Goal: Check status: Check status

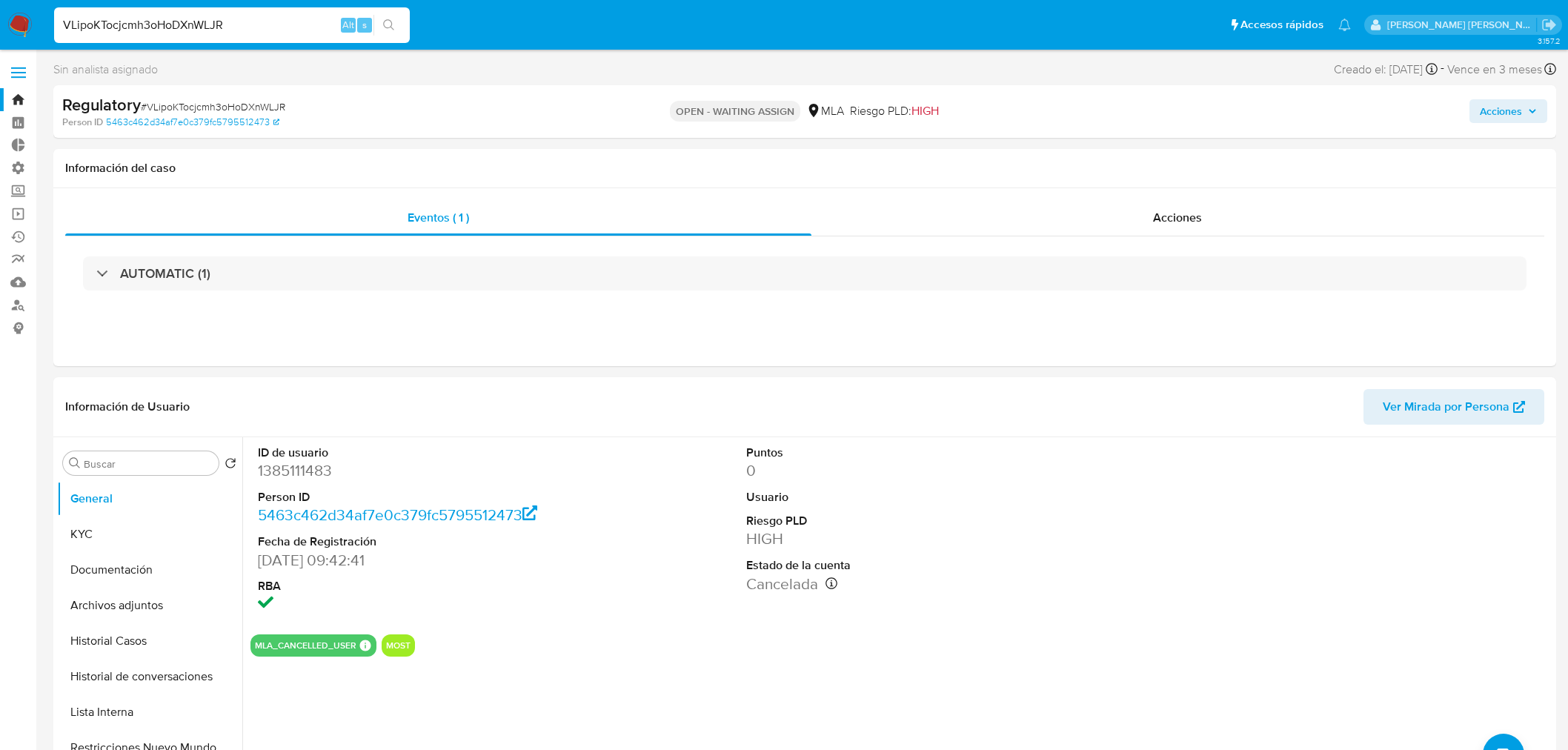
select select "10"
type input "VLipoKTocjcmh3oHoDXnWLJR"
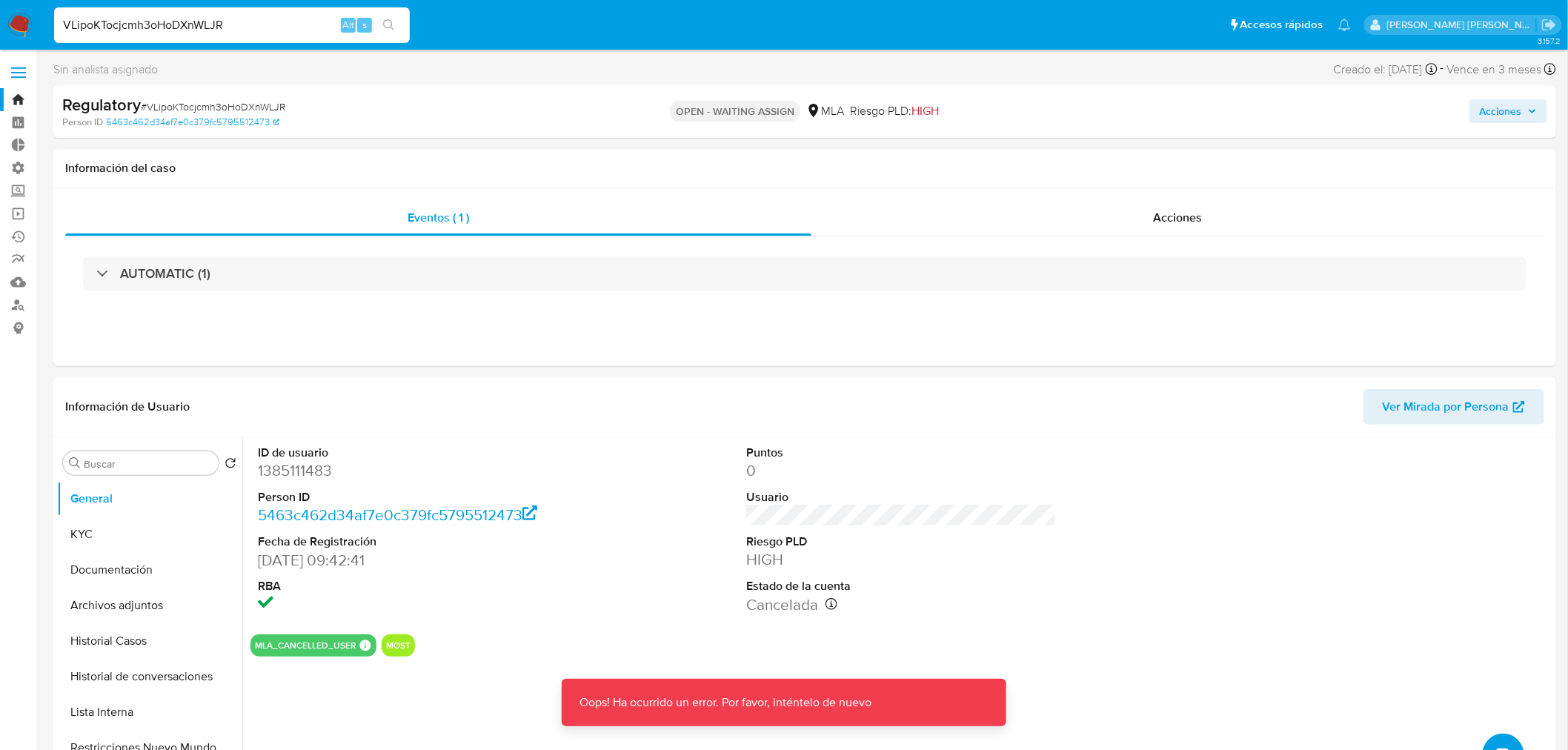
click at [27, 22] on img at bounding box center [20, 25] width 26 height 26
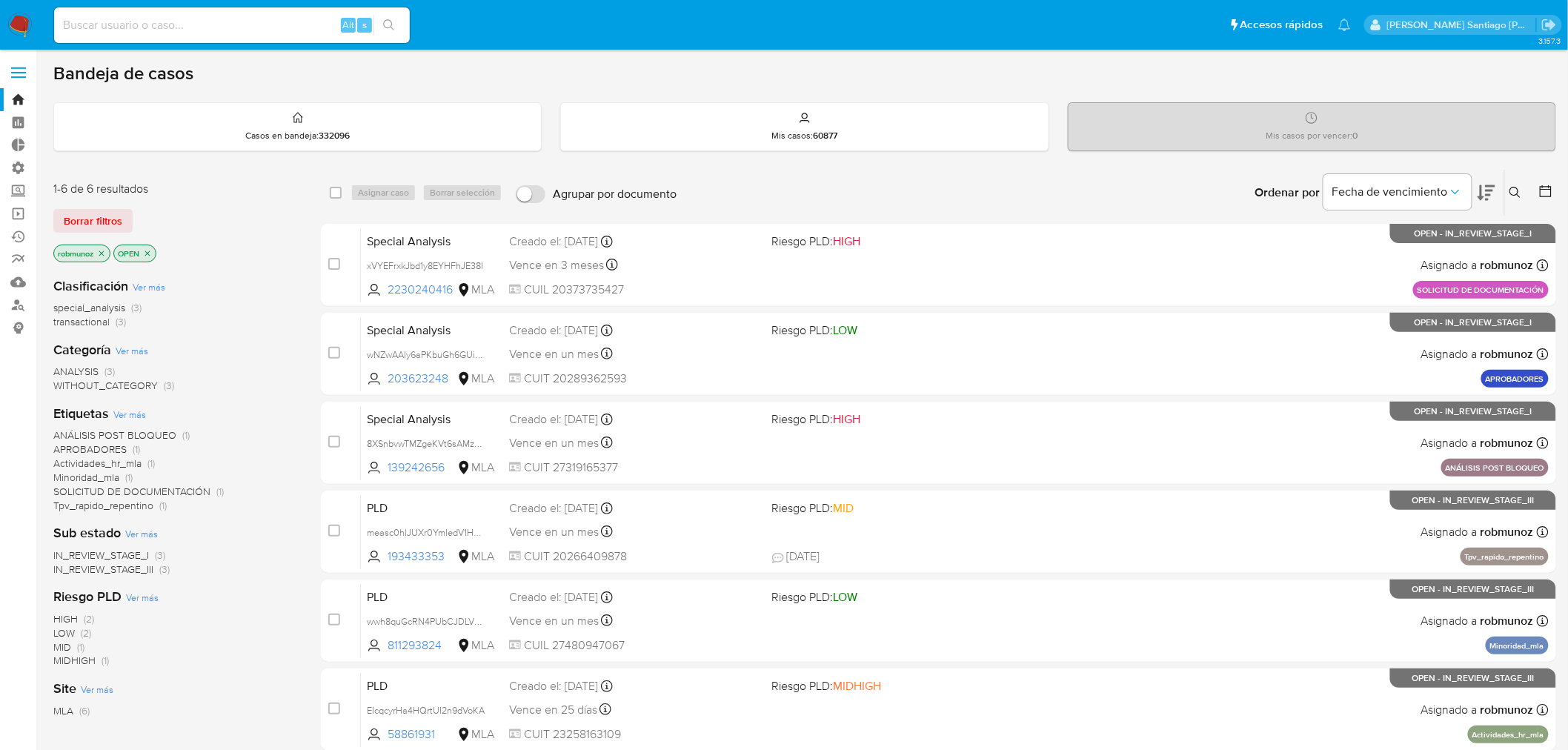
click at [167, 25] on input at bounding box center [232, 25] width 355 height 19
paste input "VLipoKTocjcmh3oHoDXnWLJR"
type input "VLipoKTocjcmh3oHoDXnWLJR"
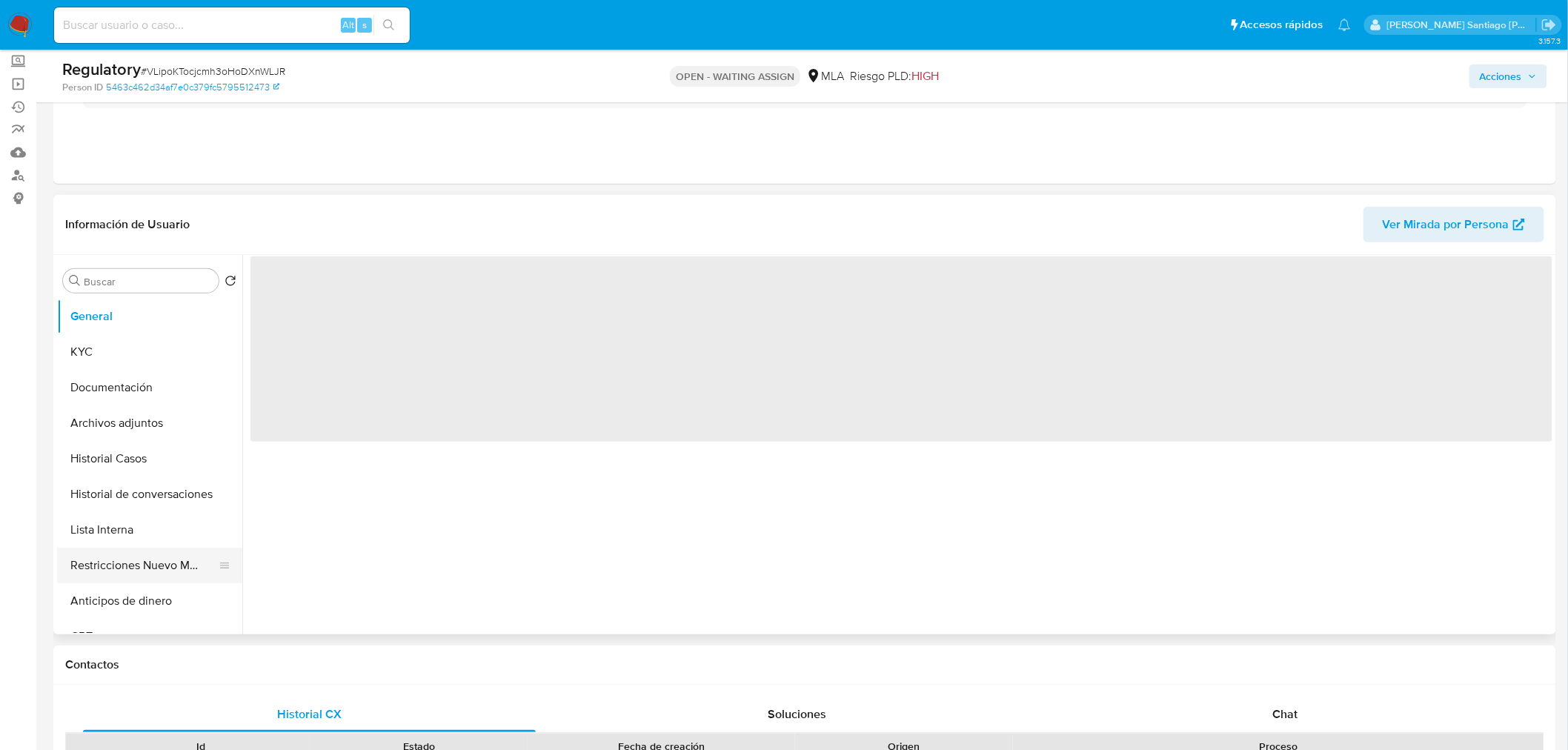
scroll to position [246, 0]
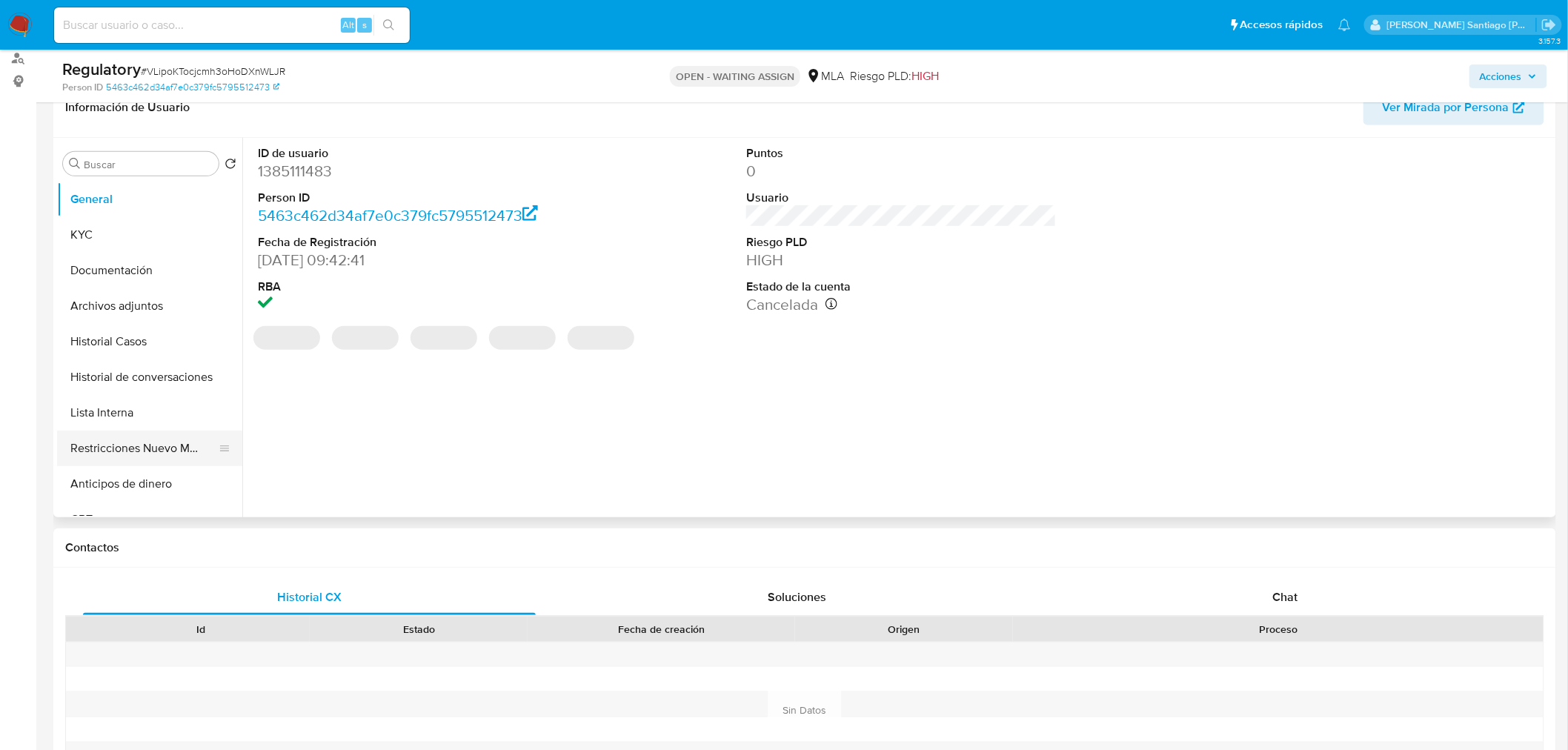
click at [156, 450] on button "Restricciones Nuevo Mundo" at bounding box center [143, 448] width 173 height 35
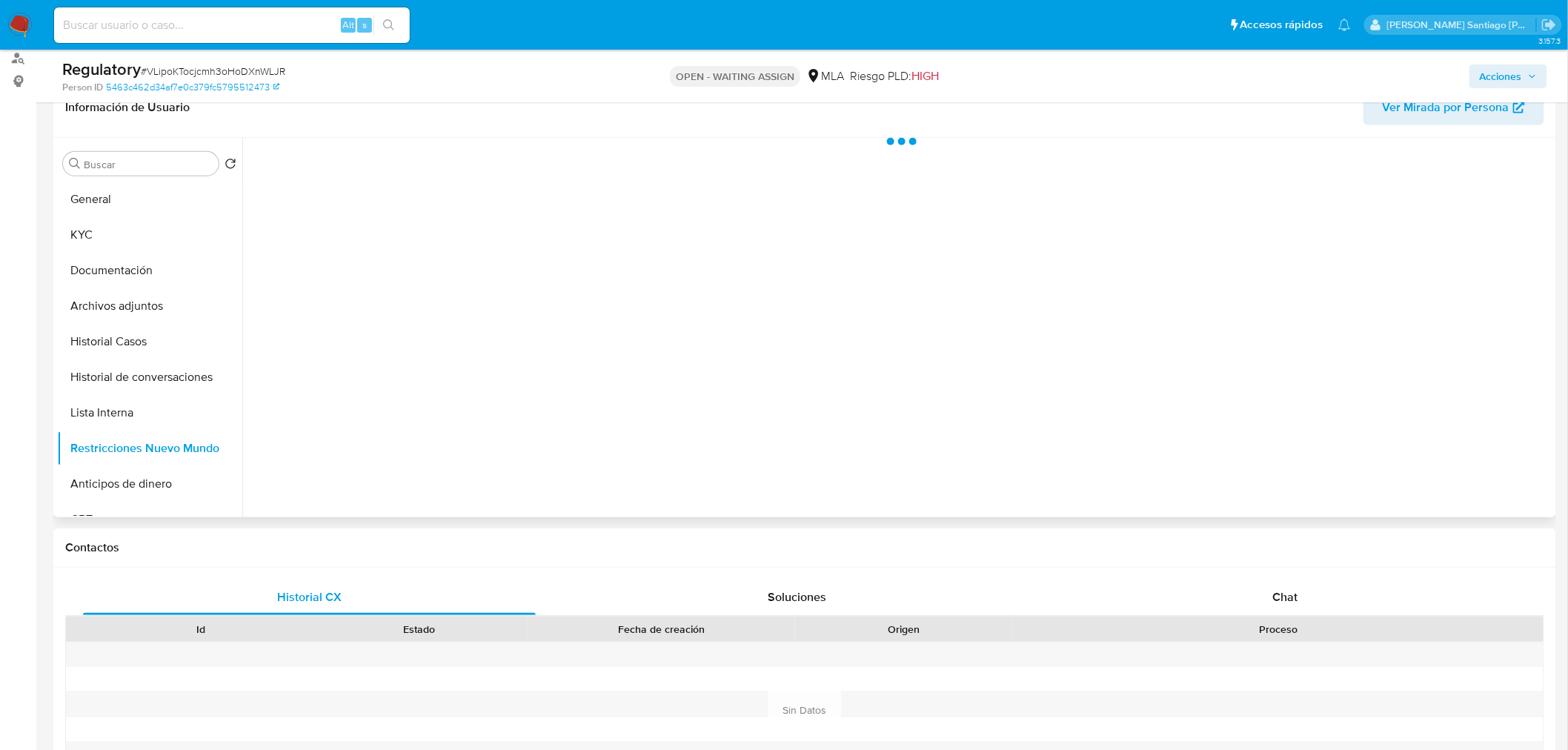
select select "10"
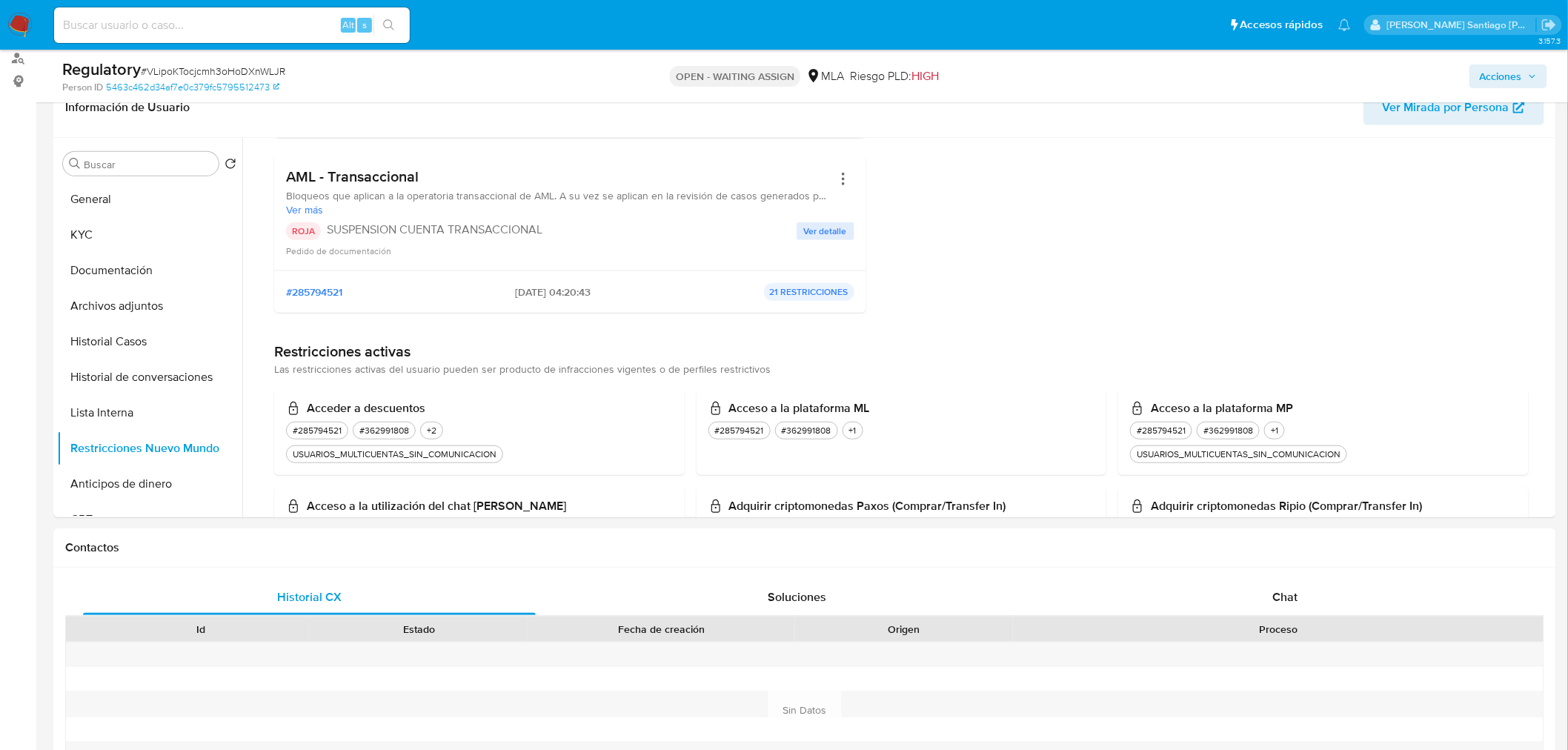
scroll to position [0, 0]
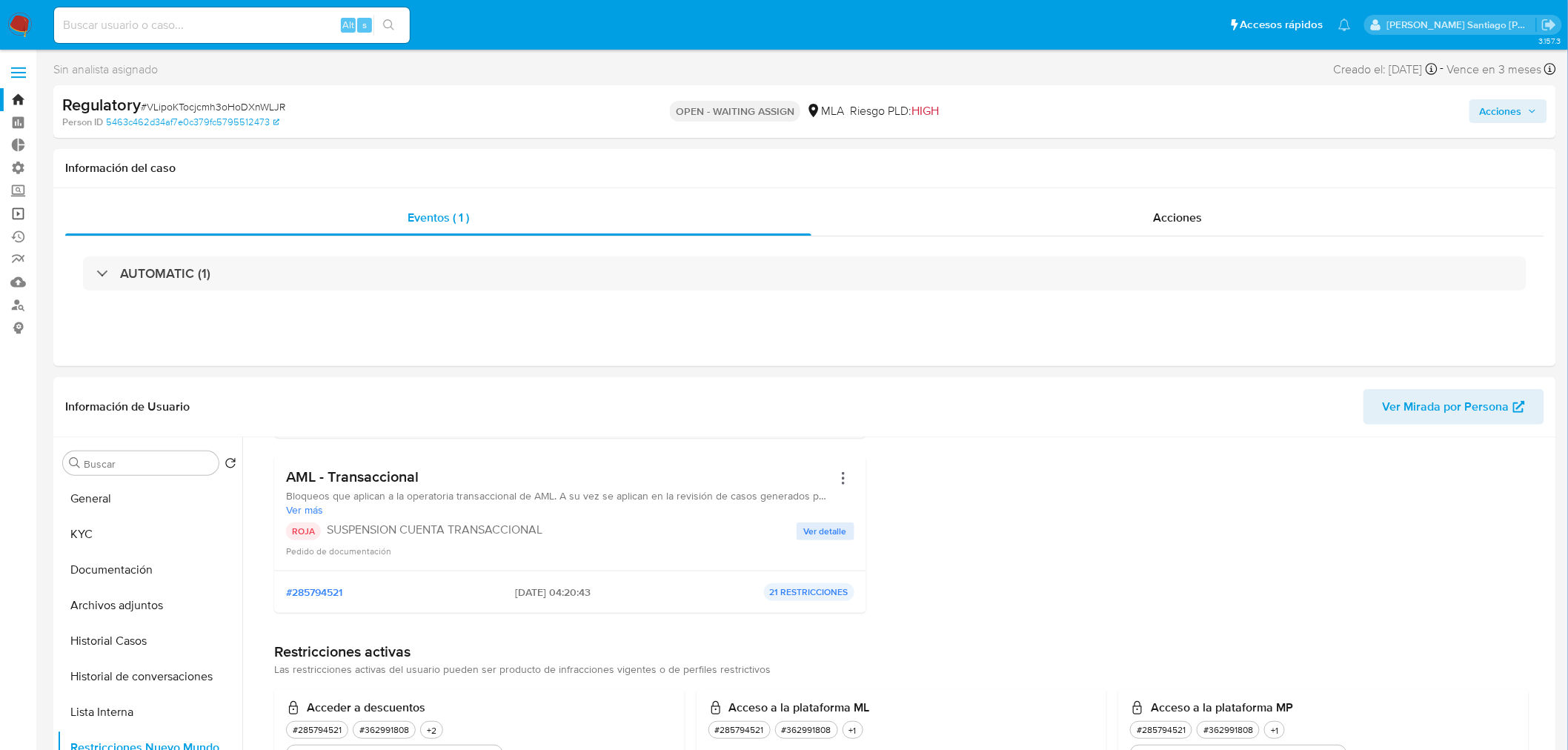
click at [15, 206] on link "Operaciones masivas" at bounding box center [88, 213] width 176 height 23
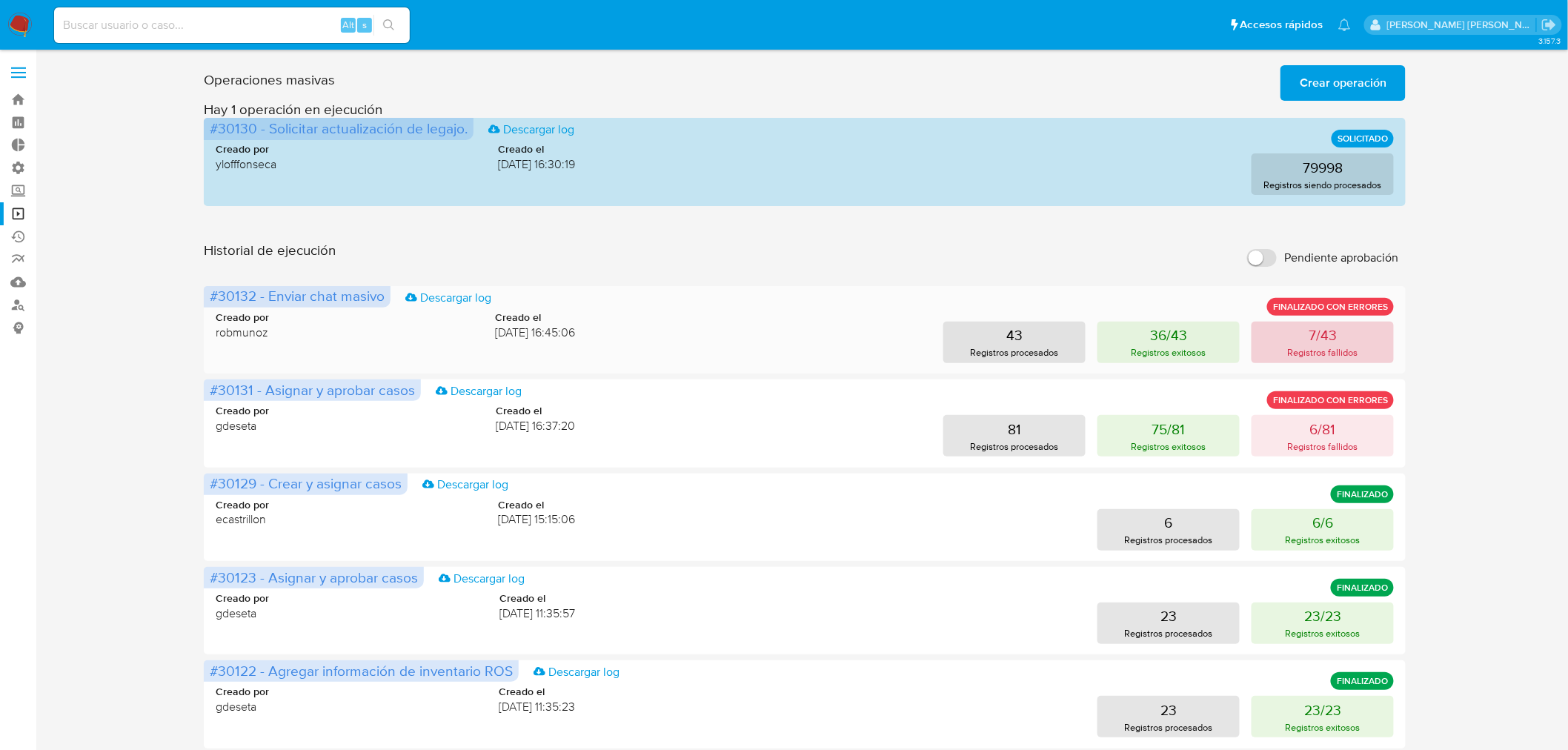
click at [1356, 343] on button "7/43 Registros fallidos" at bounding box center [1322, 342] width 143 height 41
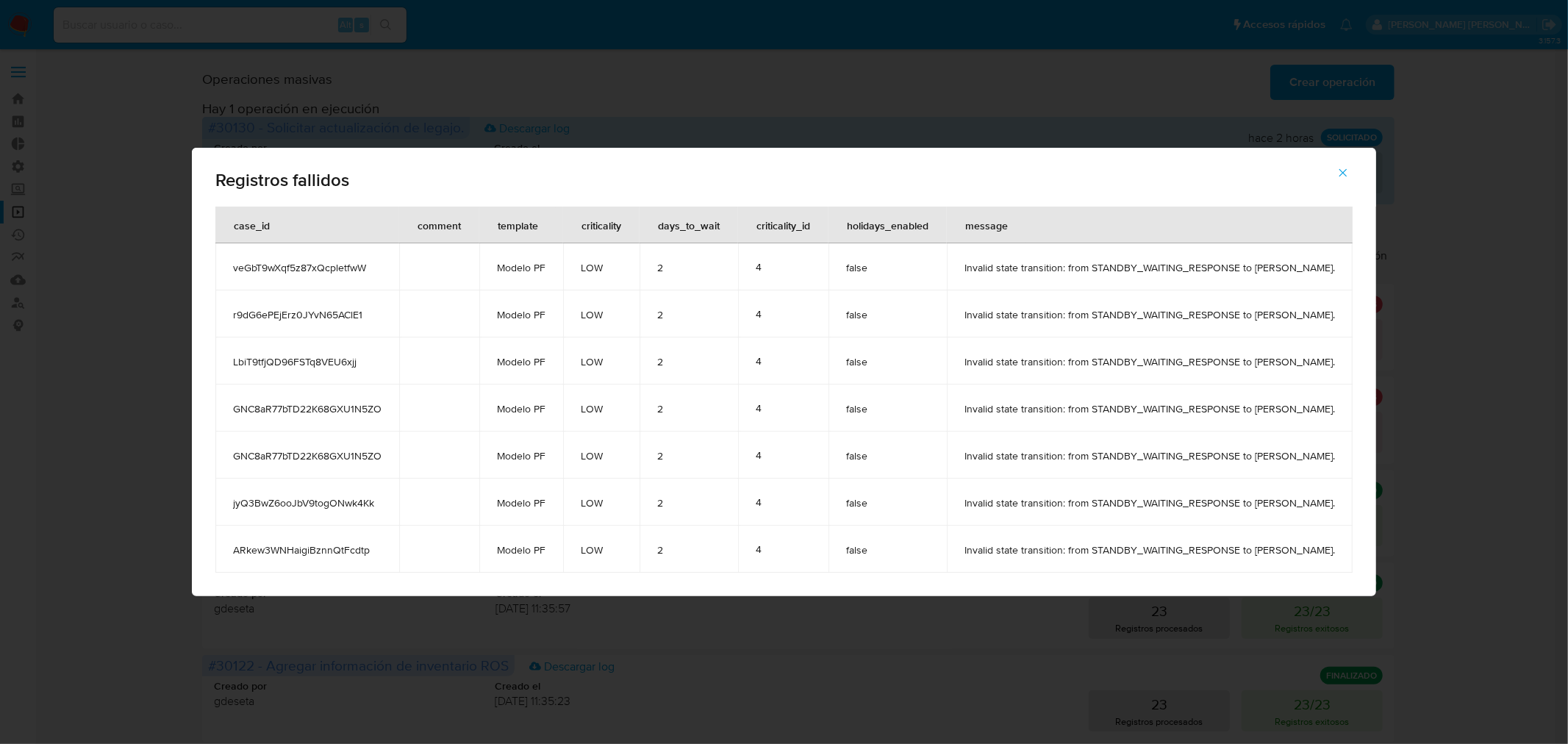
click at [1564, 388] on div "Registros fallidos case_id comment template criticality days_to_wait criticalit…" at bounding box center [784, 372] width 1568 height 744
drag, startPoint x: 1375, startPoint y: 171, endPoint x: 501, endPoint y: 193, distance: 874.3
click at [1350, 173] on icon "button" at bounding box center [1343, 173] width 13 height 13
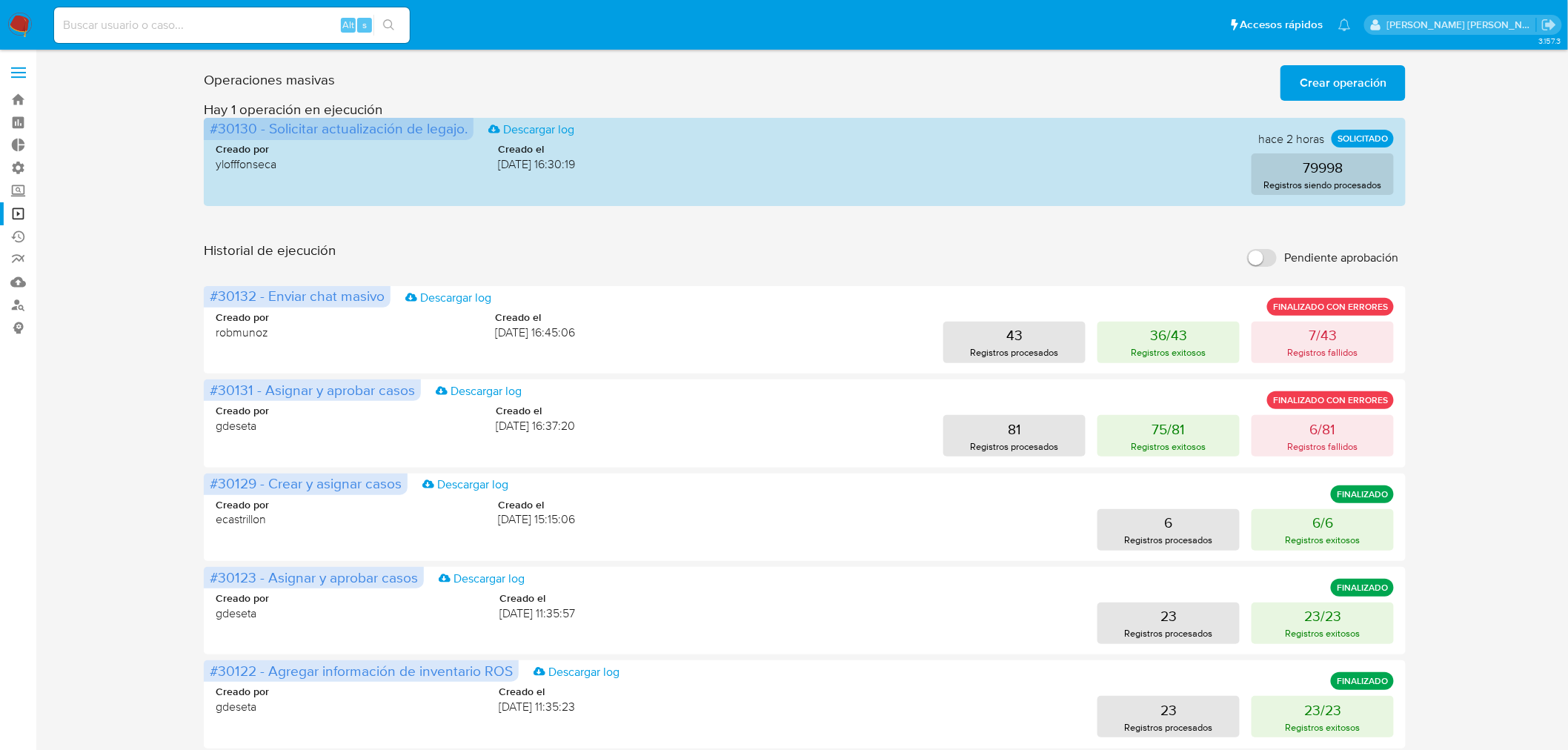
click at [12, 20] on img at bounding box center [20, 25] width 26 height 26
